Goal: Task Accomplishment & Management: Complete application form

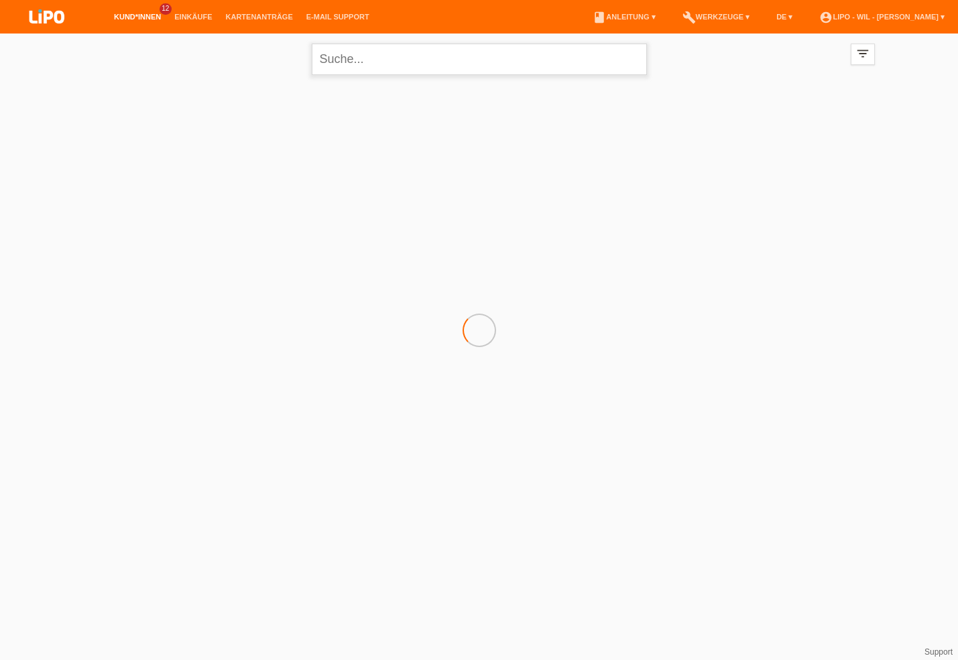
click at [372, 58] on input "text" at bounding box center [479, 59] width 335 height 31
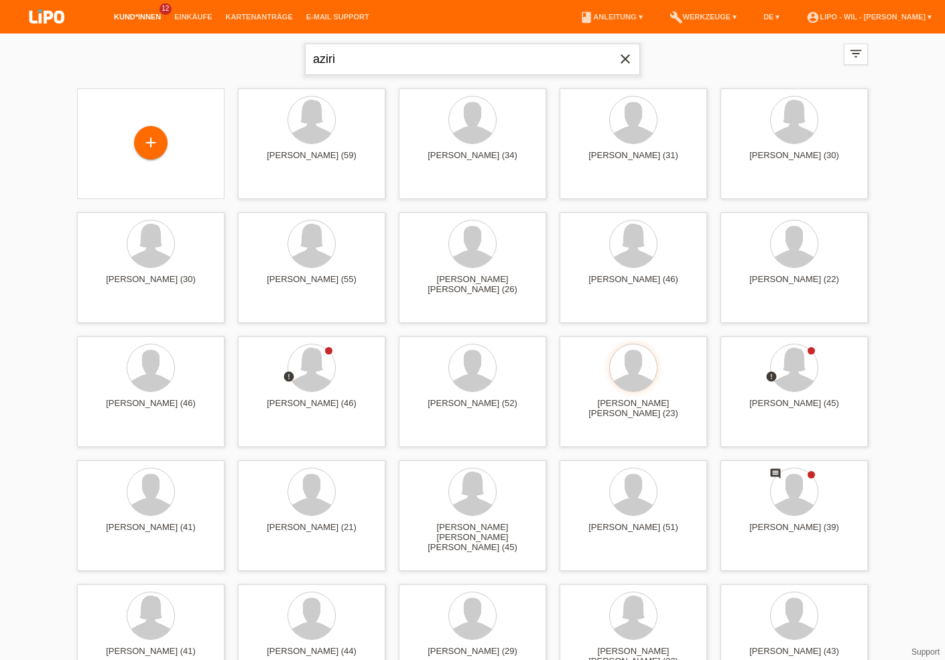
type input "aziri"
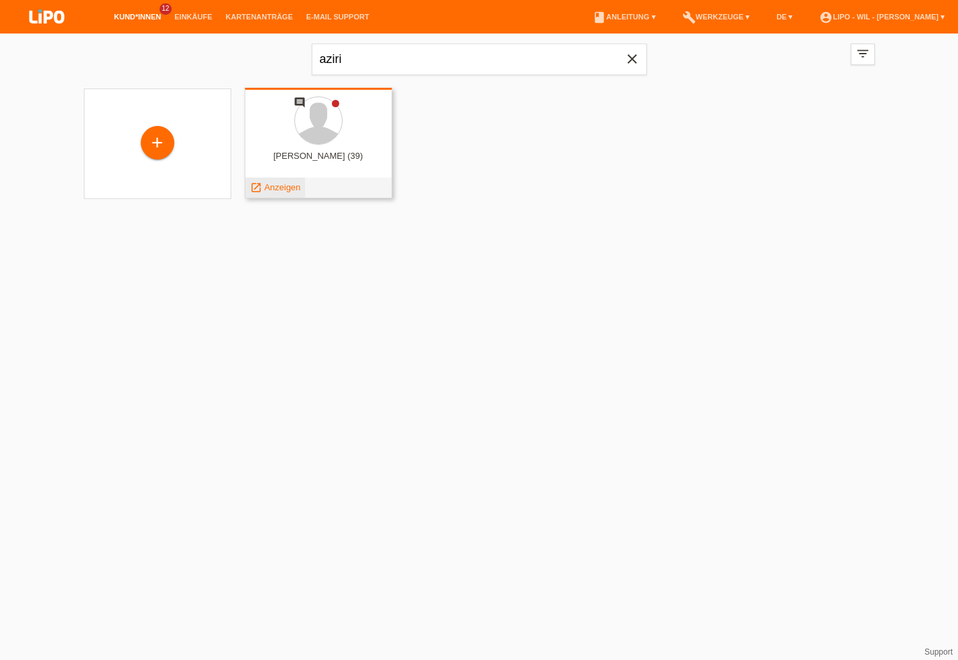
click at [268, 186] on span "Anzeigen" at bounding box center [282, 187] width 36 height 10
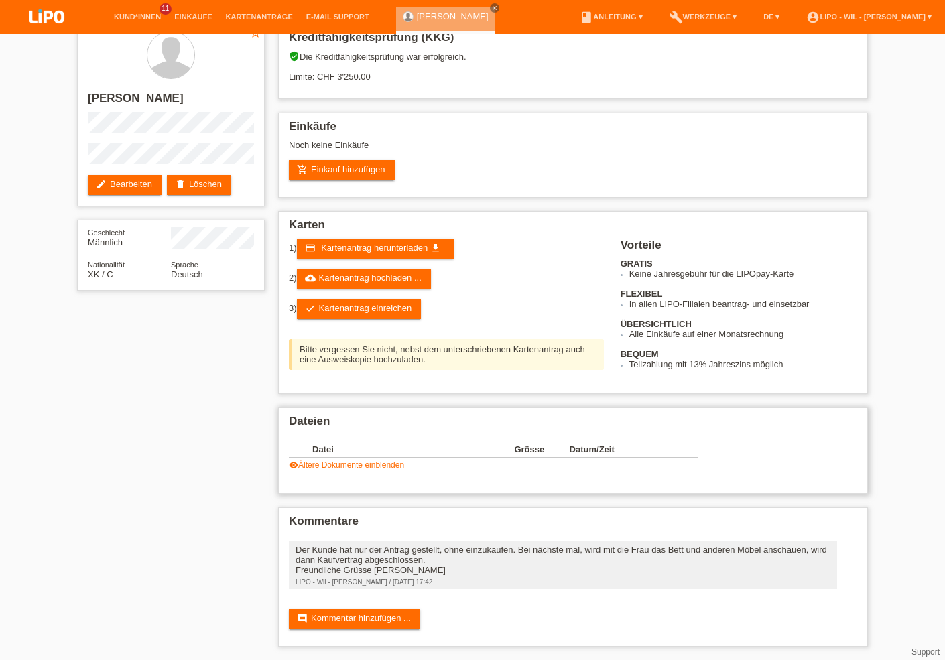
scroll to position [29, 0]
click at [385, 307] on link "check Kartenantrag einreichen" at bounding box center [359, 309] width 125 height 20
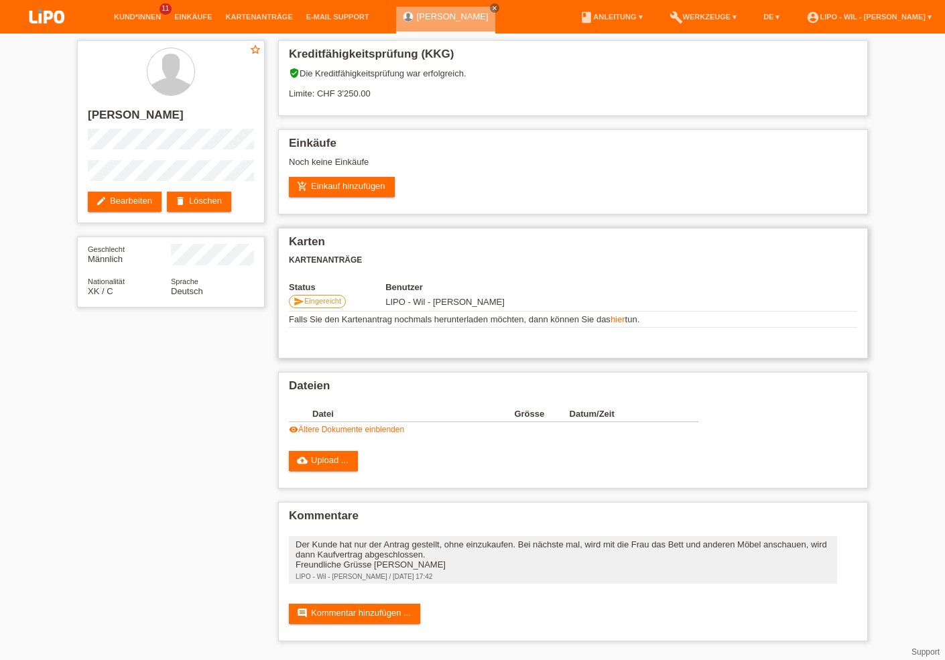
scroll to position [6, 0]
click at [373, 428] on link "visibility Ältere Dokumente einblenden" at bounding box center [346, 429] width 115 height 9
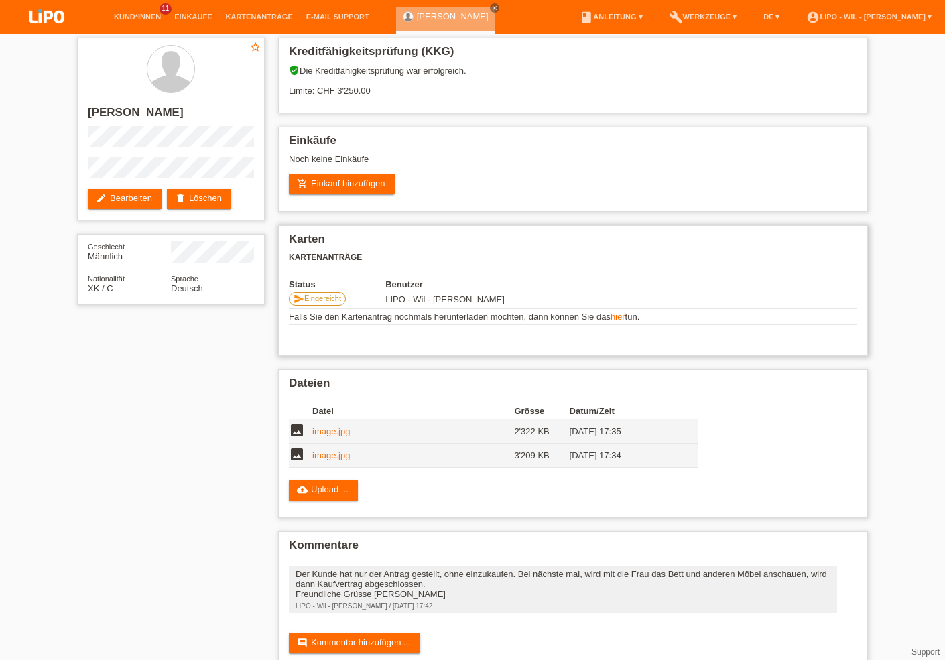
scroll to position [0, 0]
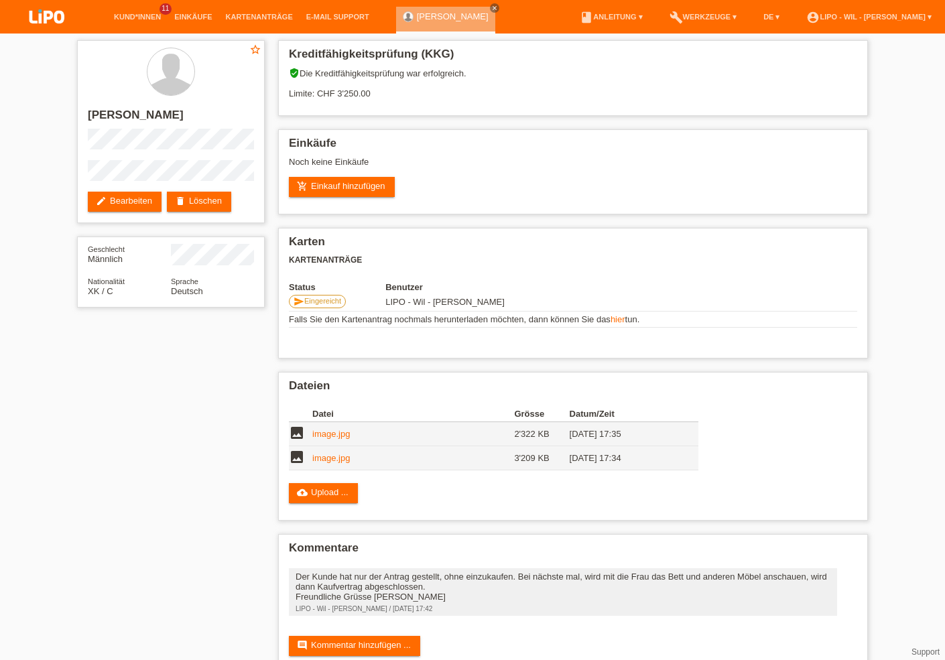
click at [267, 428] on div "star_border [PERSON_NAME] edit Bearbeiten delete Löschen Geschlecht Männlich Na…" at bounding box center [472, 360] width 804 height 653
click at [925, 15] on link "account_circle LIPO - Wil - [PERSON_NAME] ▾" at bounding box center [868, 17] width 139 height 8
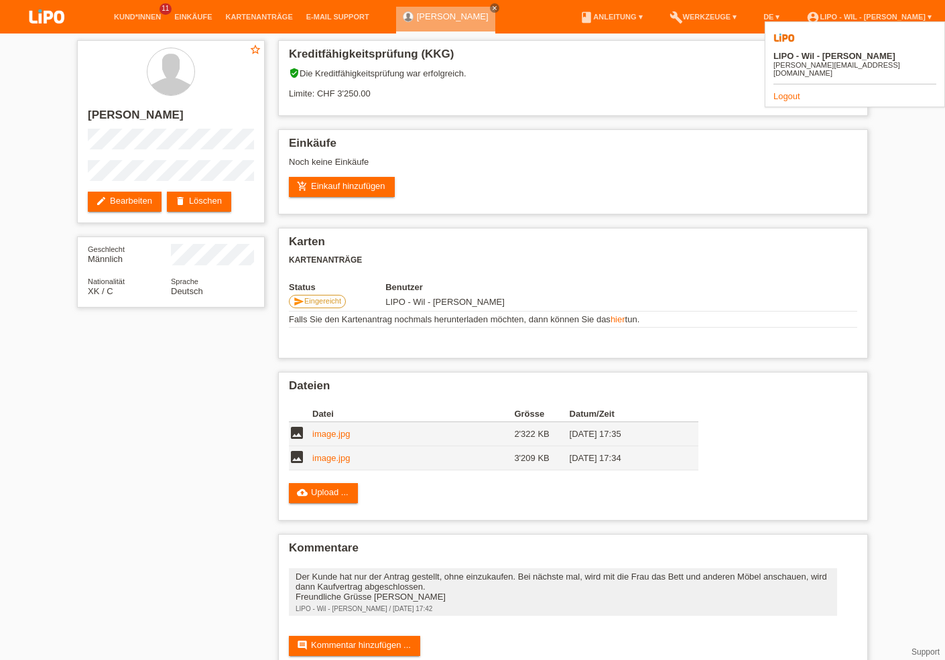
click at [789, 91] on link "Logout" at bounding box center [786, 96] width 27 height 10
